Goal: Task Accomplishment & Management: Use online tool/utility

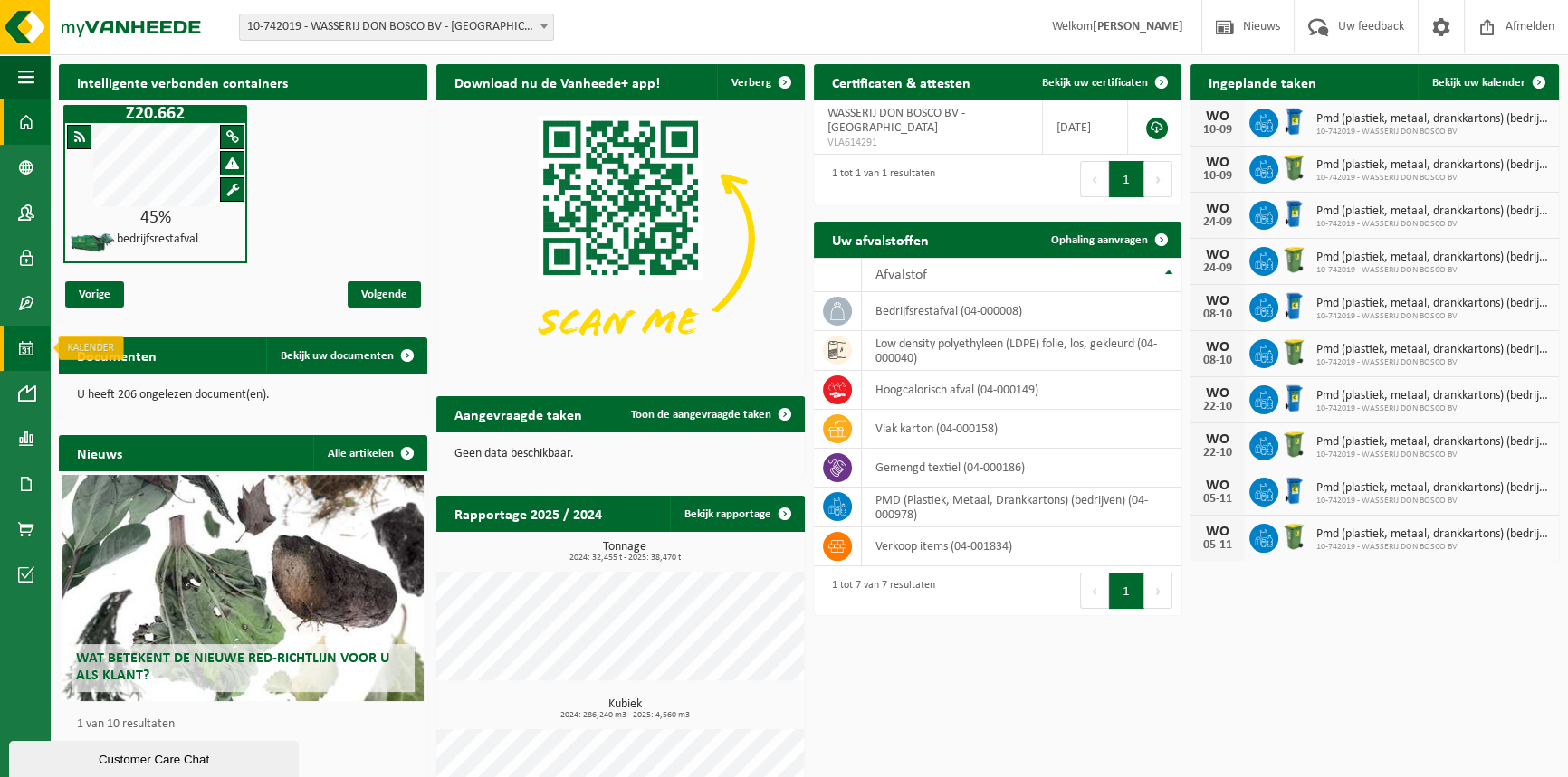
click at [31, 352] on span at bounding box center [25, 348] width 16 height 45
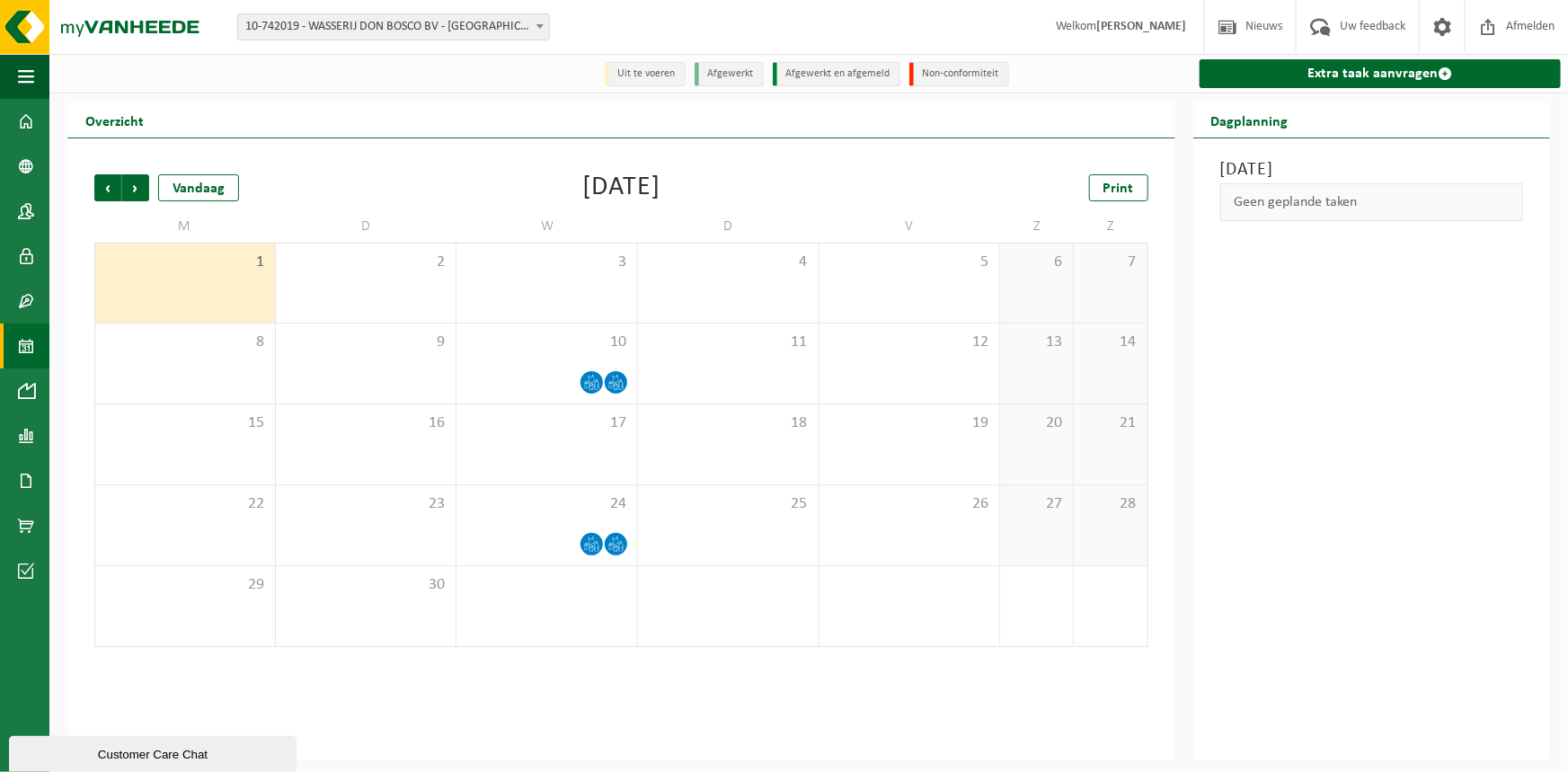
click at [222, 288] on div "1" at bounding box center [185, 283] width 180 height 79
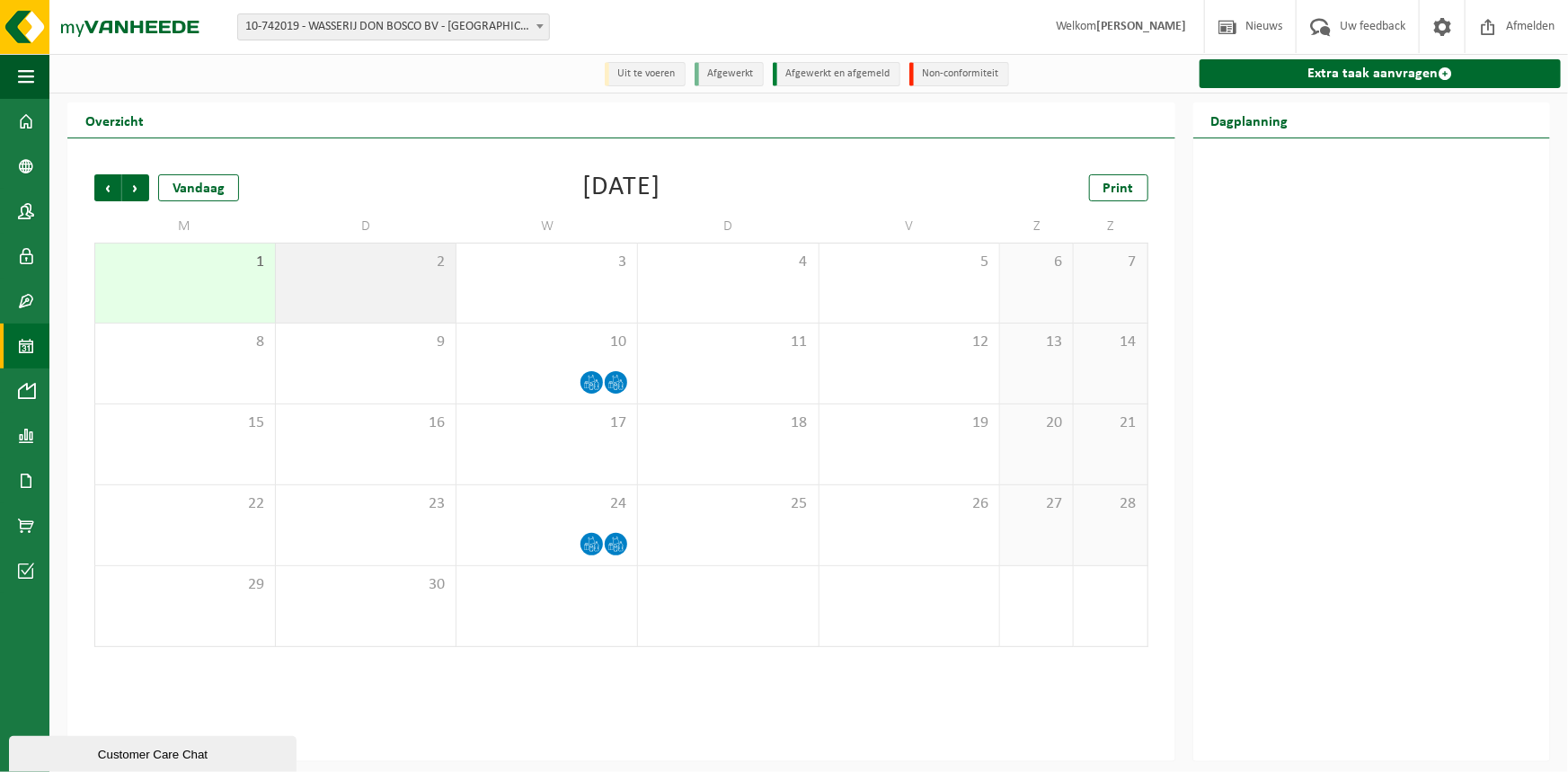
click at [336, 294] on div "2" at bounding box center [366, 283] width 181 height 79
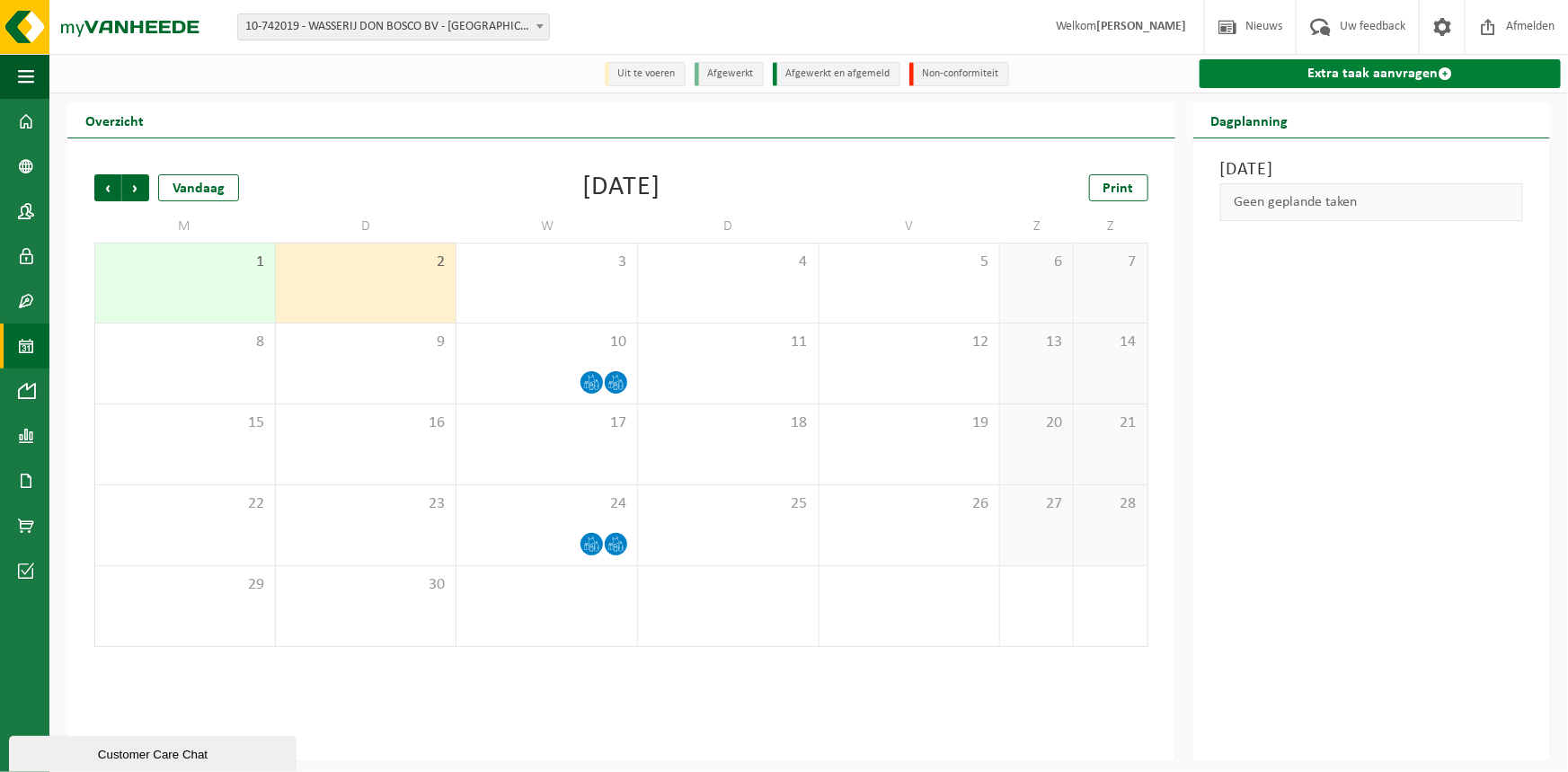
click at [1402, 75] on link "Extra taak aanvragen" at bounding box center [1381, 73] width 362 height 29
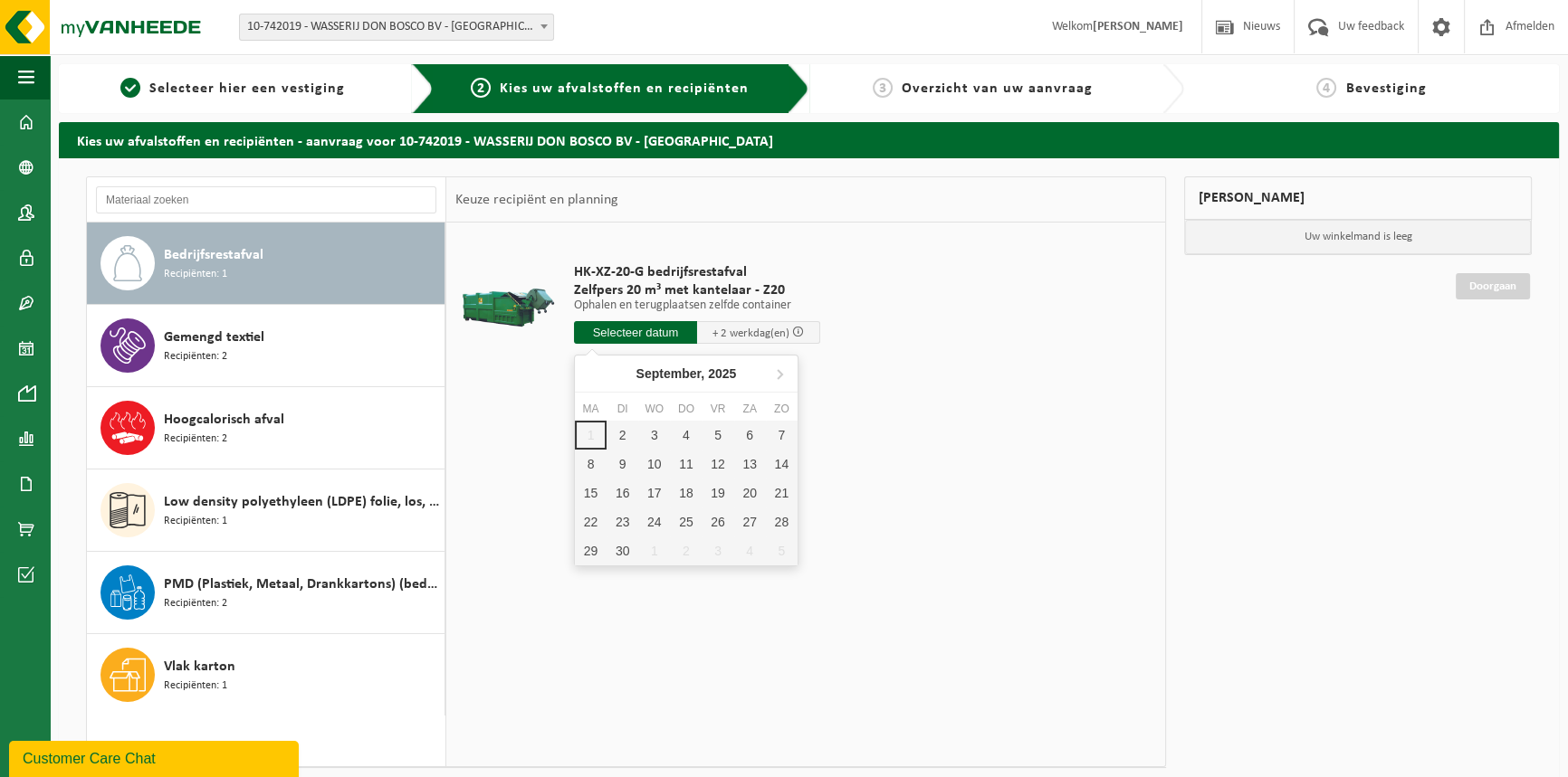
click at [634, 330] on input "text" at bounding box center [635, 333] width 123 height 23
click at [621, 424] on div "2" at bounding box center [623, 435] width 32 height 29
type input "Van 2025-09-02"
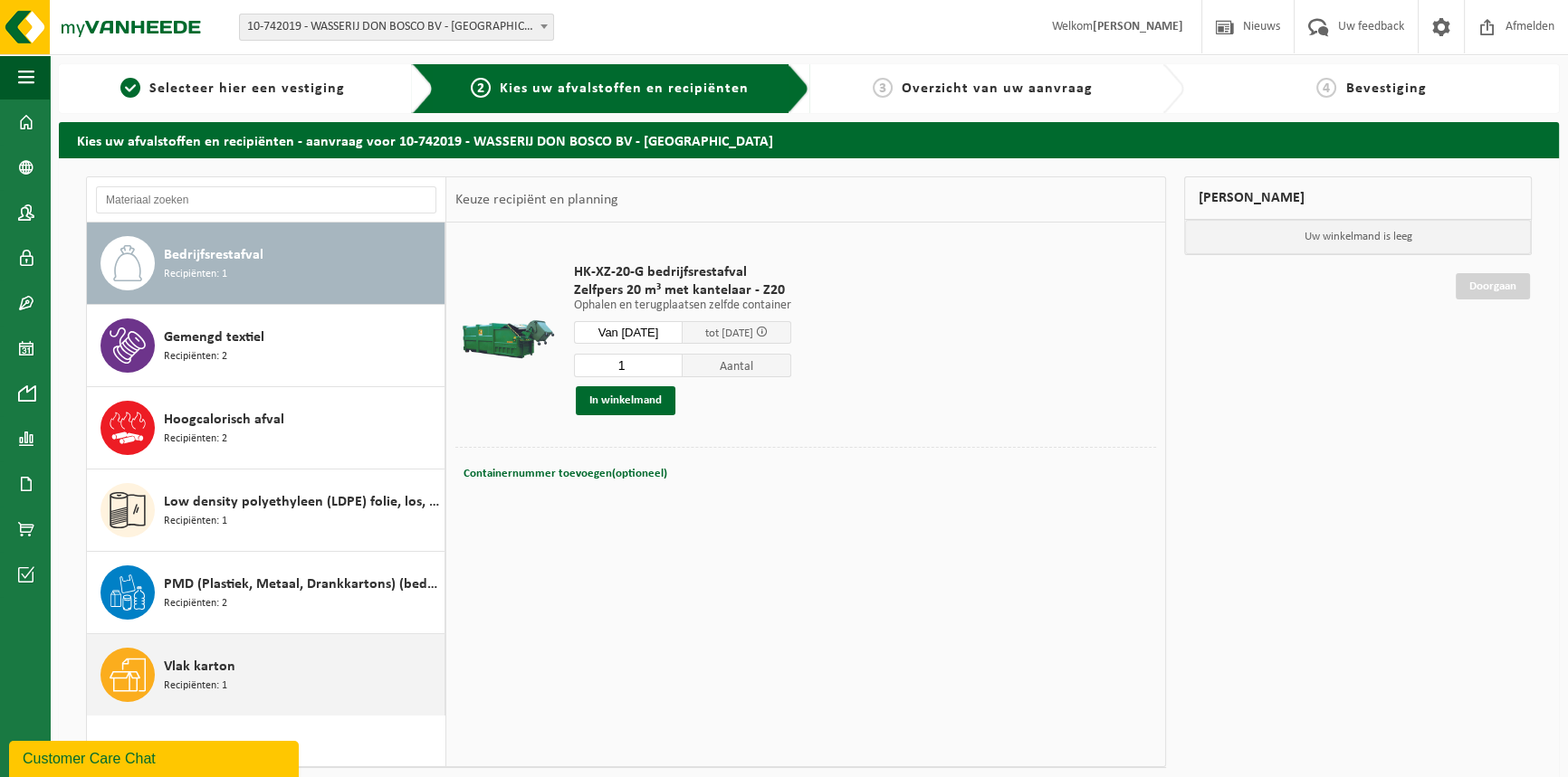
drag, startPoint x: 226, startPoint y: 677, endPoint x: 254, endPoint y: 660, distance: 32.8
click at [228, 677] on div "Vlak karton Recipiënten: 1" at bounding box center [302, 675] width 276 height 55
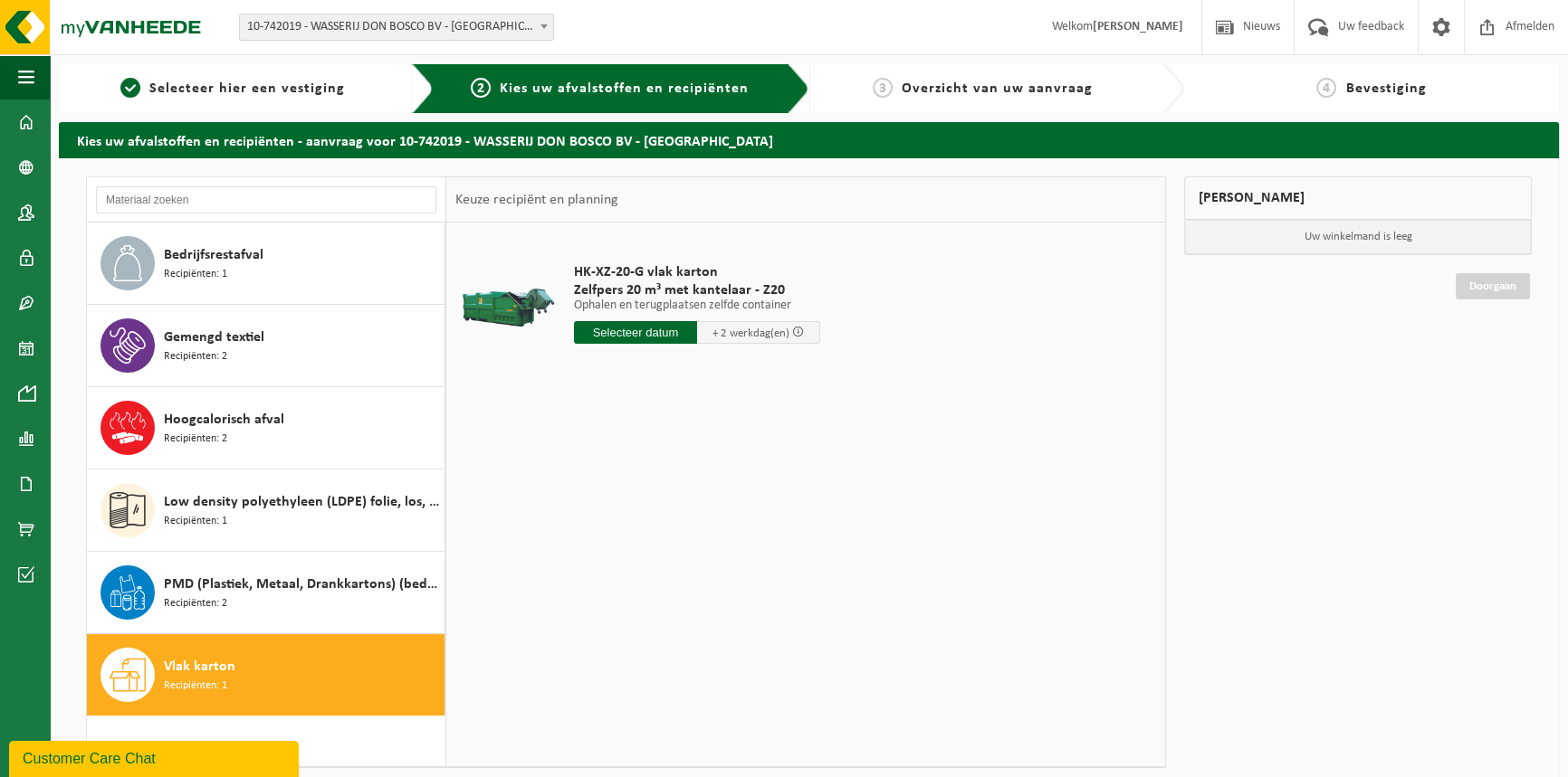
click at [642, 333] on input "text" at bounding box center [635, 333] width 123 height 23
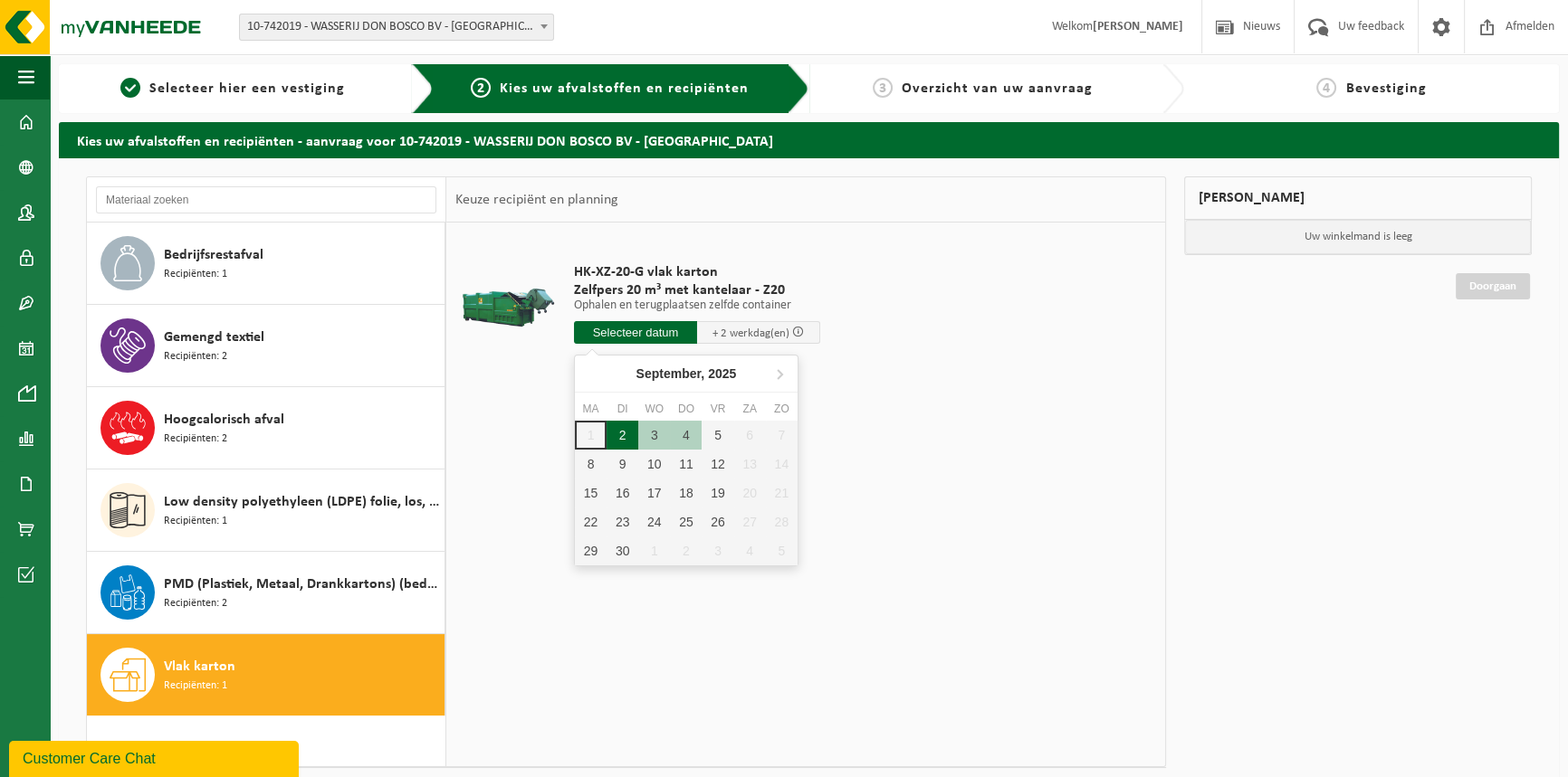
click at [626, 440] on div "2" at bounding box center [623, 435] width 32 height 29
type input "Van 2025-09-02"
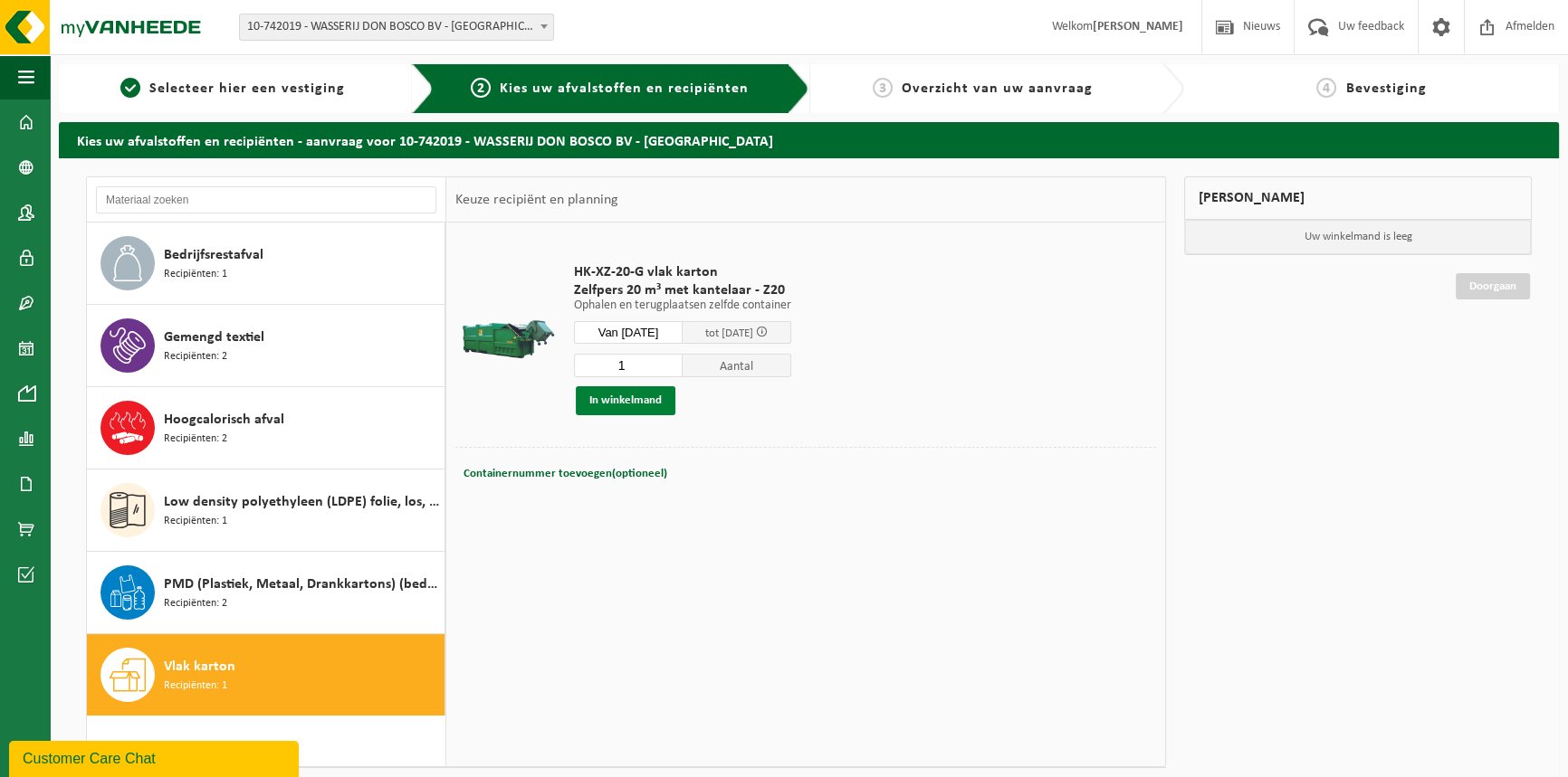
click at [653, 405] on button "In winkelmand" at bounding box center [626, 401] width 100 height 29
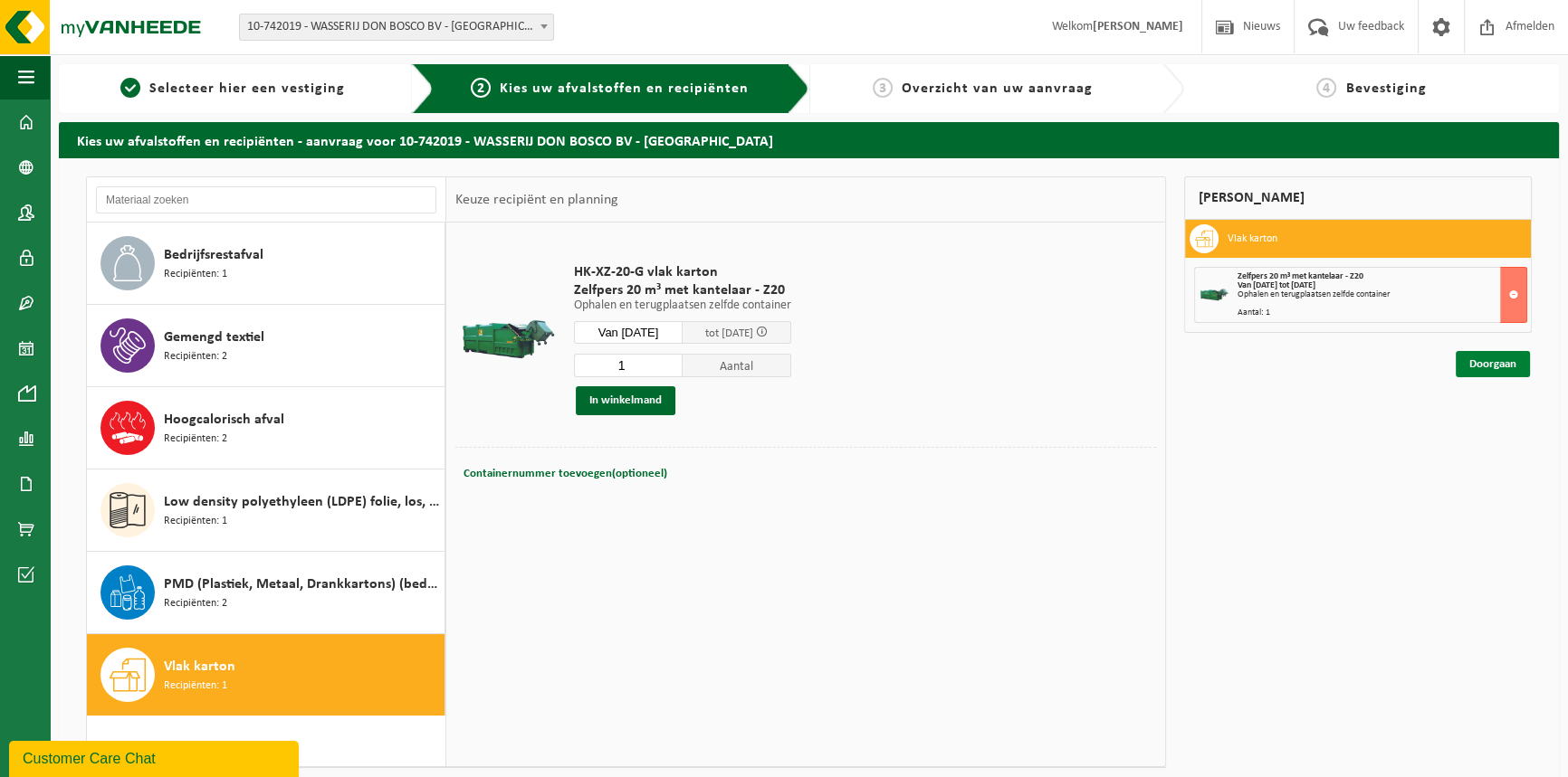
click at [1516, 371] on link "Doorgaan" at bounding box center [1493, 364] width 75 height 26
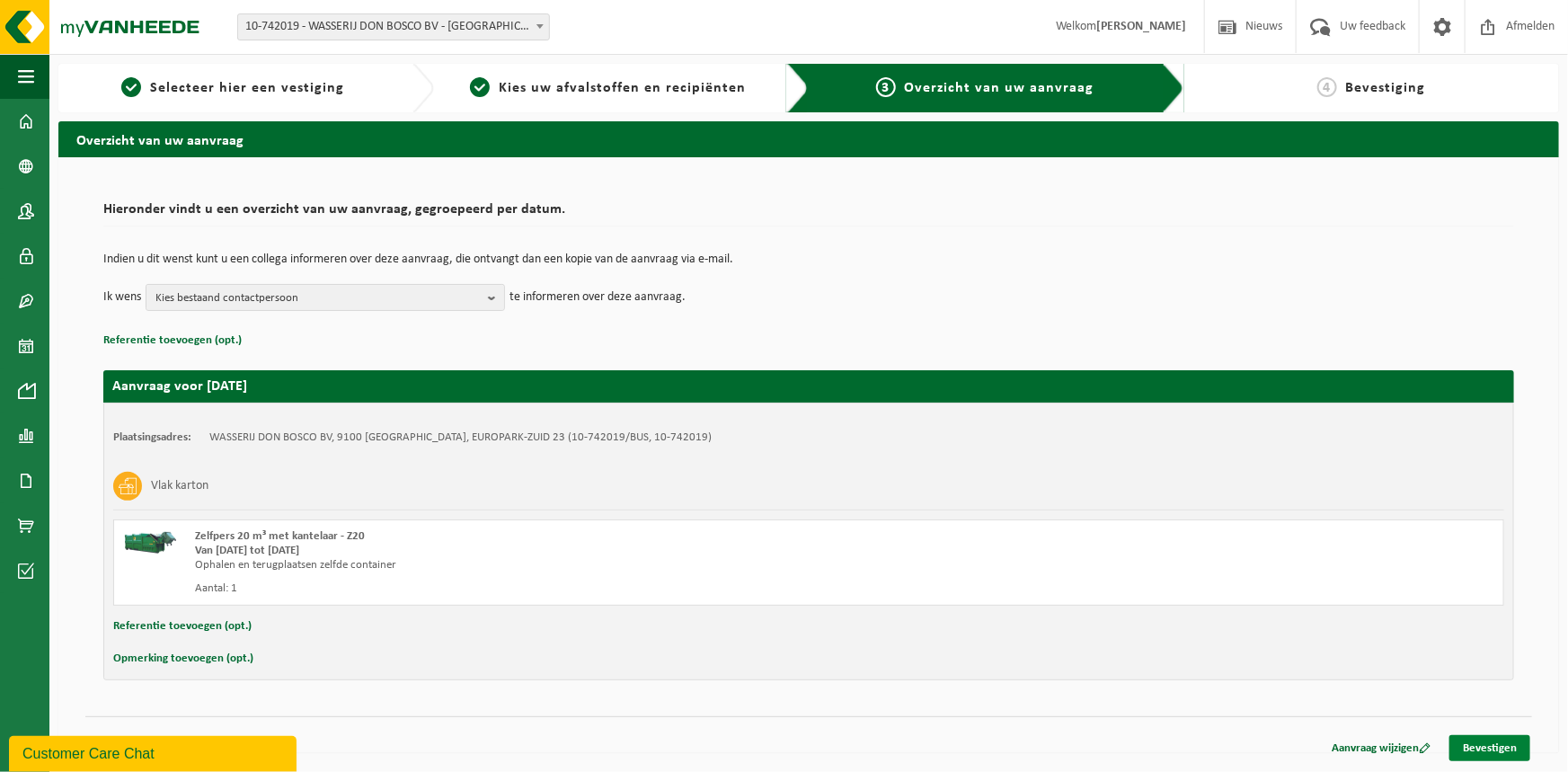
click at [1489, 744] on link "Bevestigen" at bounding box center [1490, 749] width 81 height 26
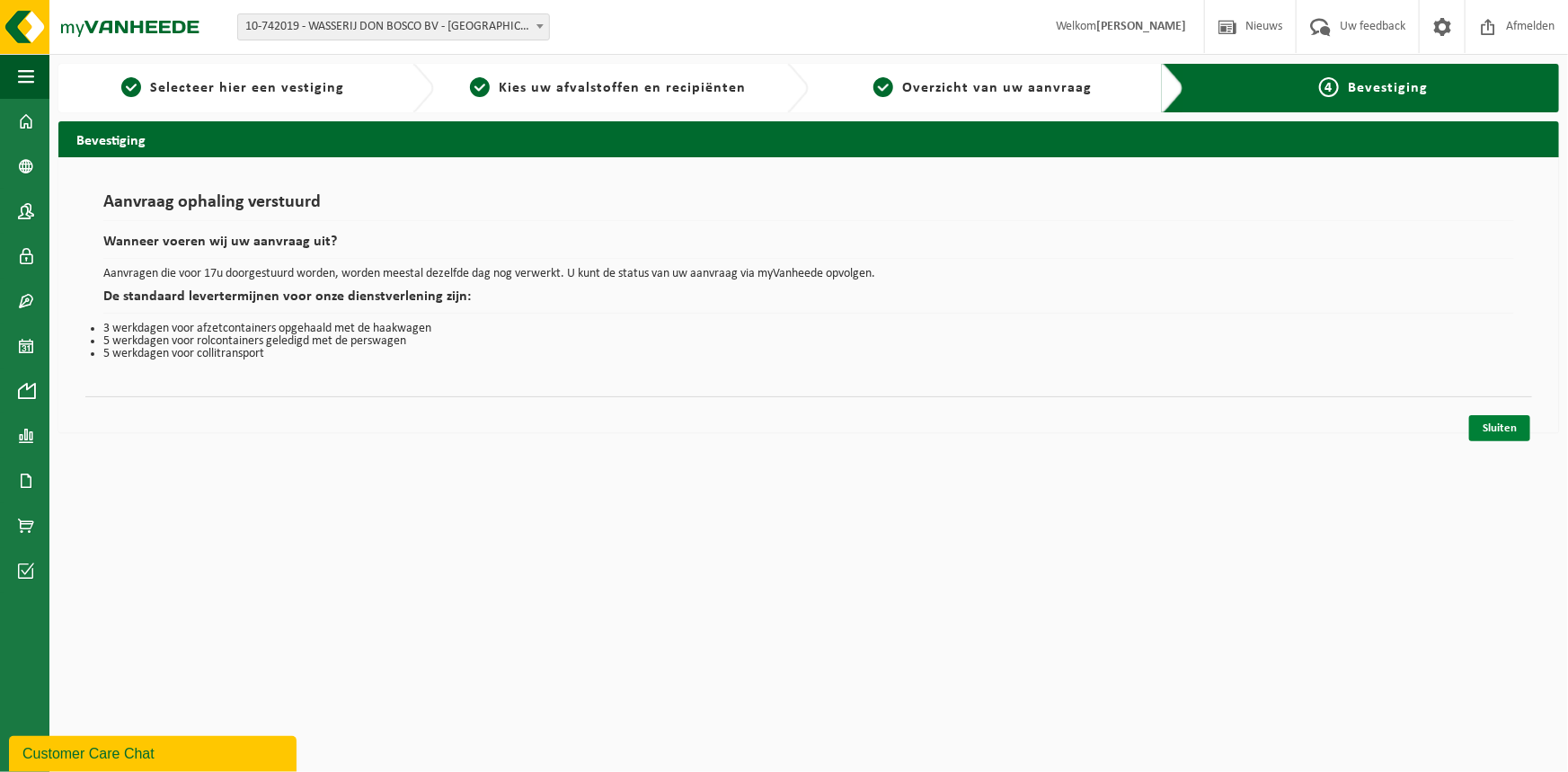
click at [1490, 423] on link "Sluiten" at bounding box center [1500, 428] width 61 height 26
